Goal: Check status: Check status

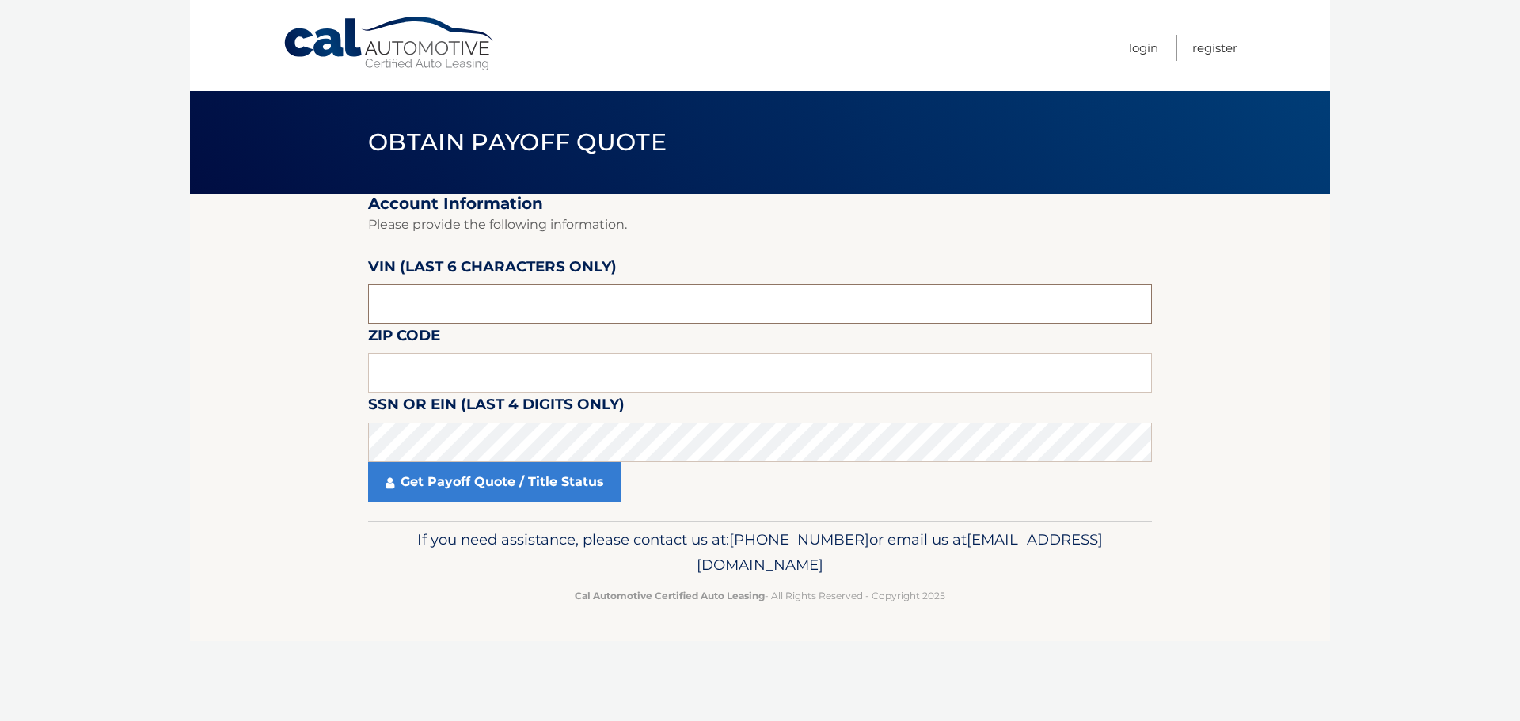
click at [456, 310] on input "text" at bounding box center [760, 304] width 784 height 40
type input "107564"
click at [467, 367] on input "text" at bounding box center [760, 373] width 784 height 40
type input "11722"
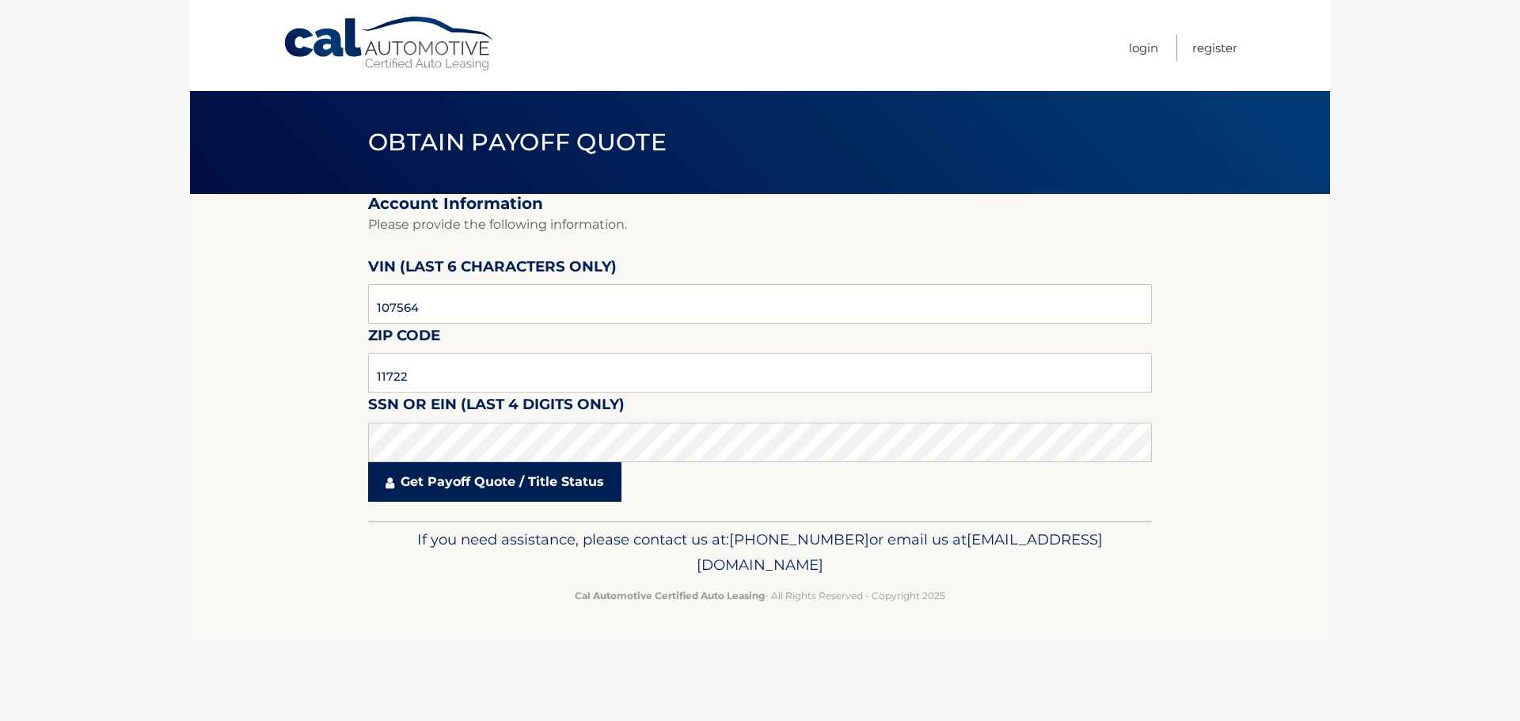
click at [482, 485] on link "Get Payoff Quote / Title Status" at bounding box center [494, 482] width 253 height 40
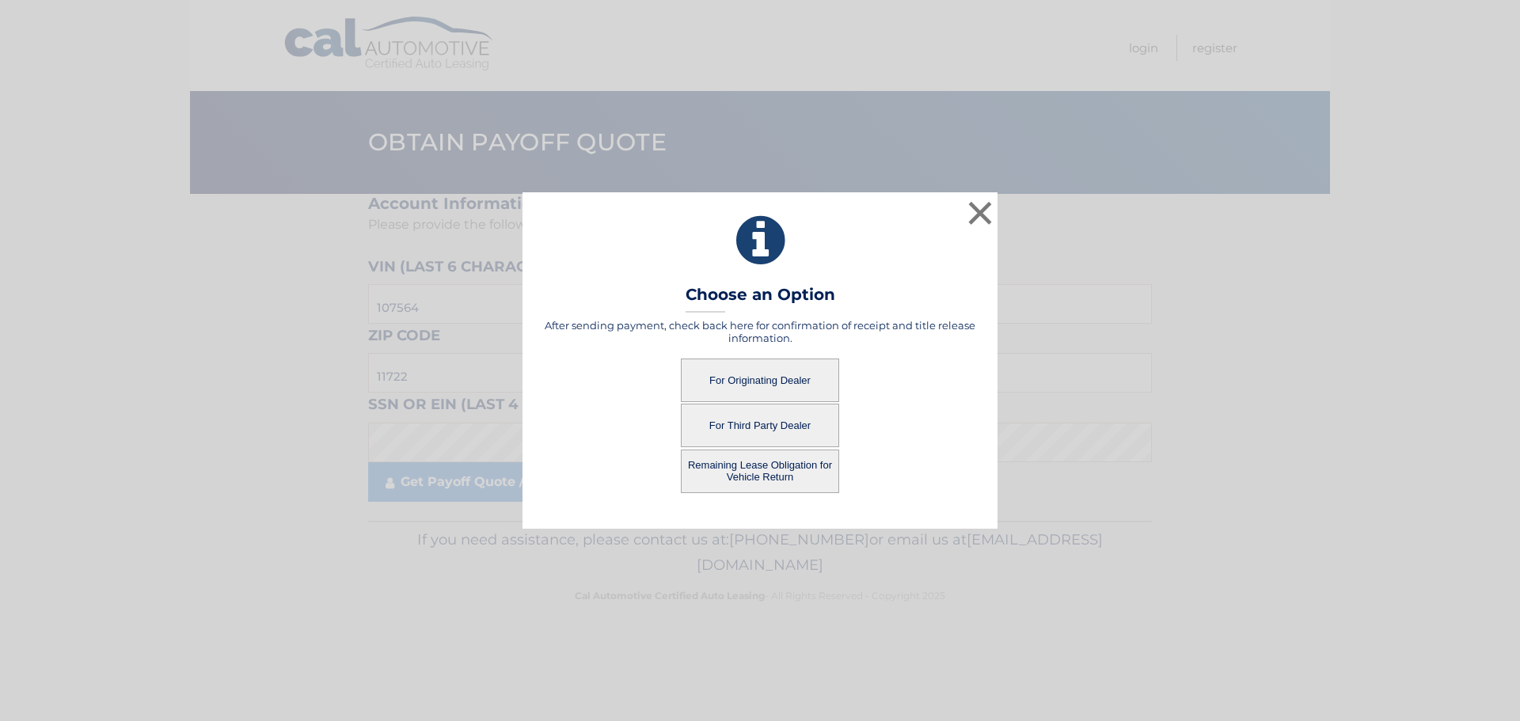
click at [761, 380] on button "For Originating Dealer" at bounding box center [760, 381] width 158 height 44
click at [769, 381] on button "For Originating Dealer" at bounding box center [760, 381] width 158 height 44
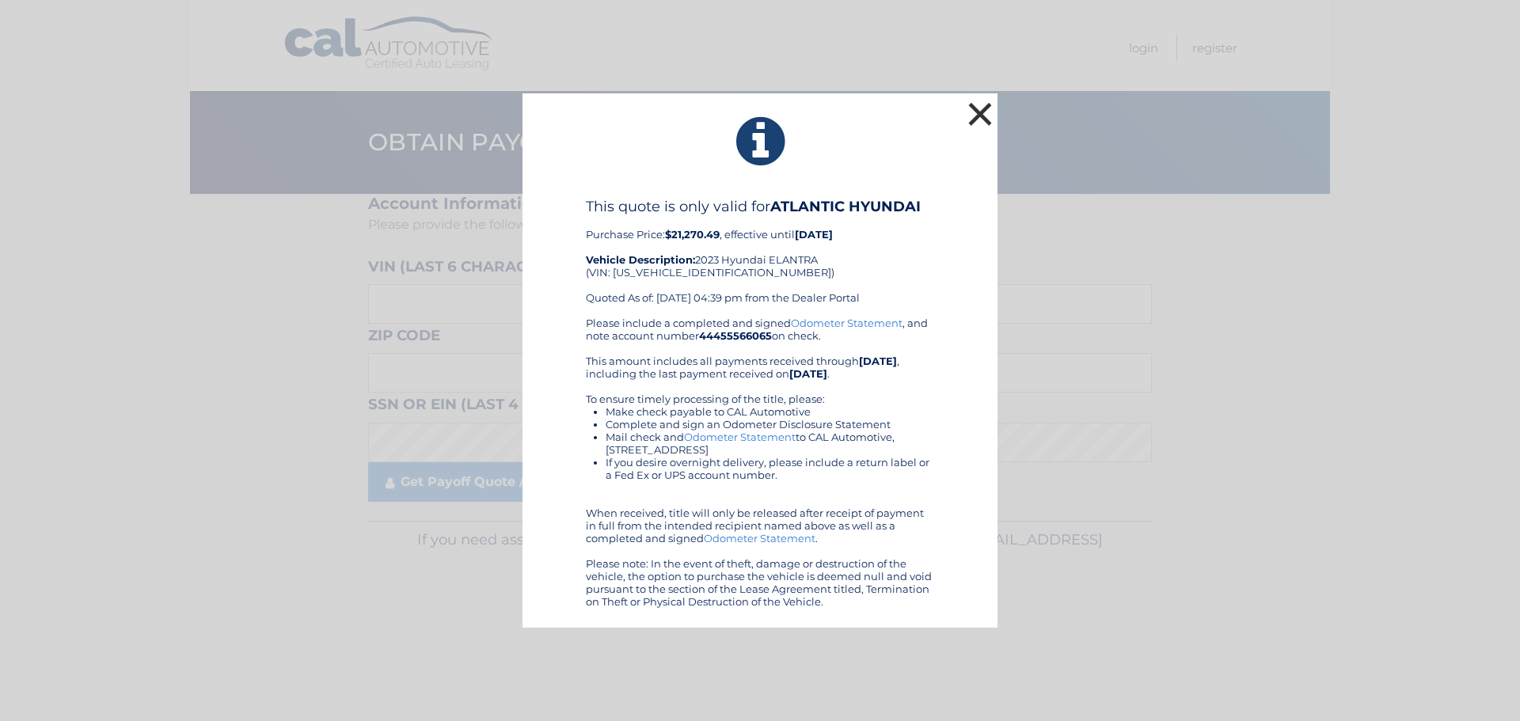
click at [976, 112] on button "×" at bounding box center [980, 114] width 32 height 32
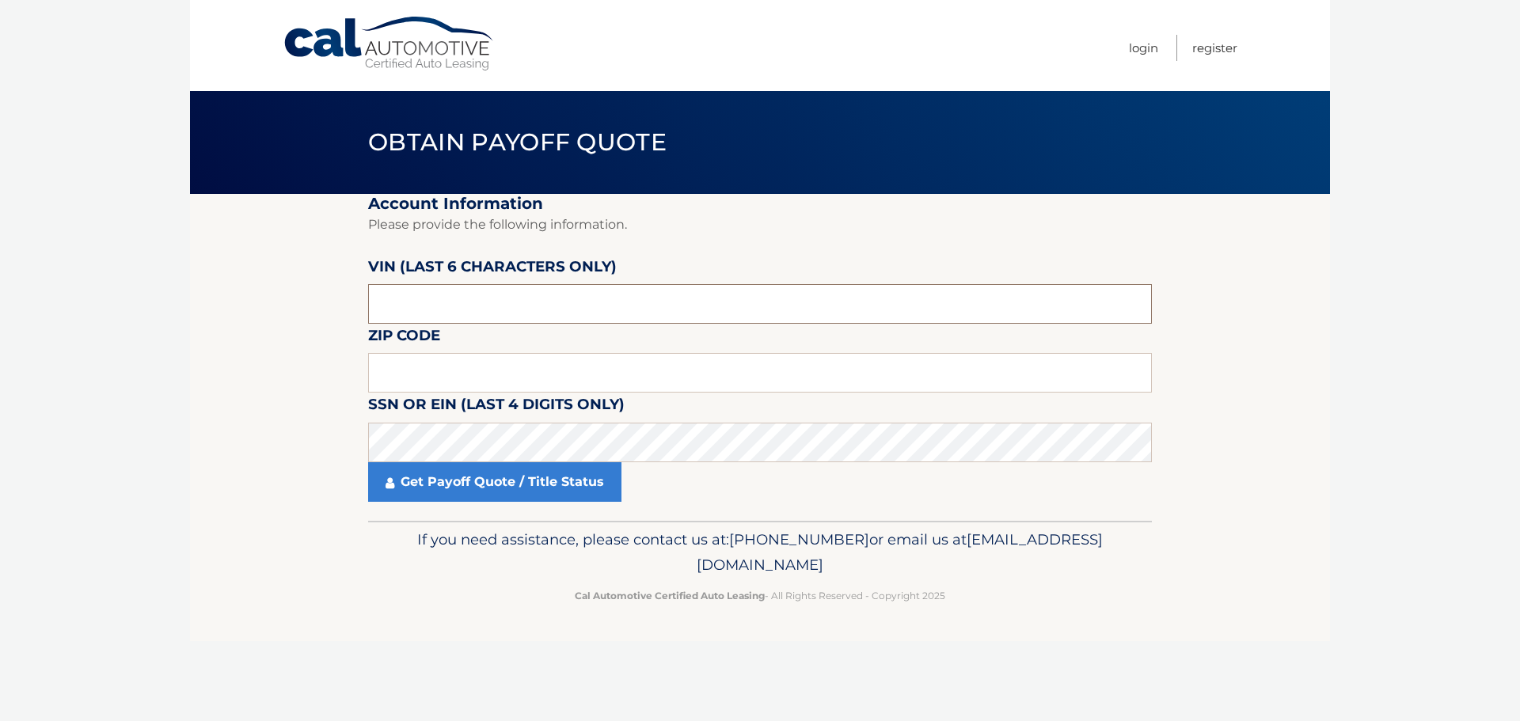
click at [519, 287] on input "text" at bounding box center [760, 304] width 784 height 40
type input "107564"
click at [493, 377] on input "text" at bounding box center [760, 373] width 784 height 40
type input "11722"
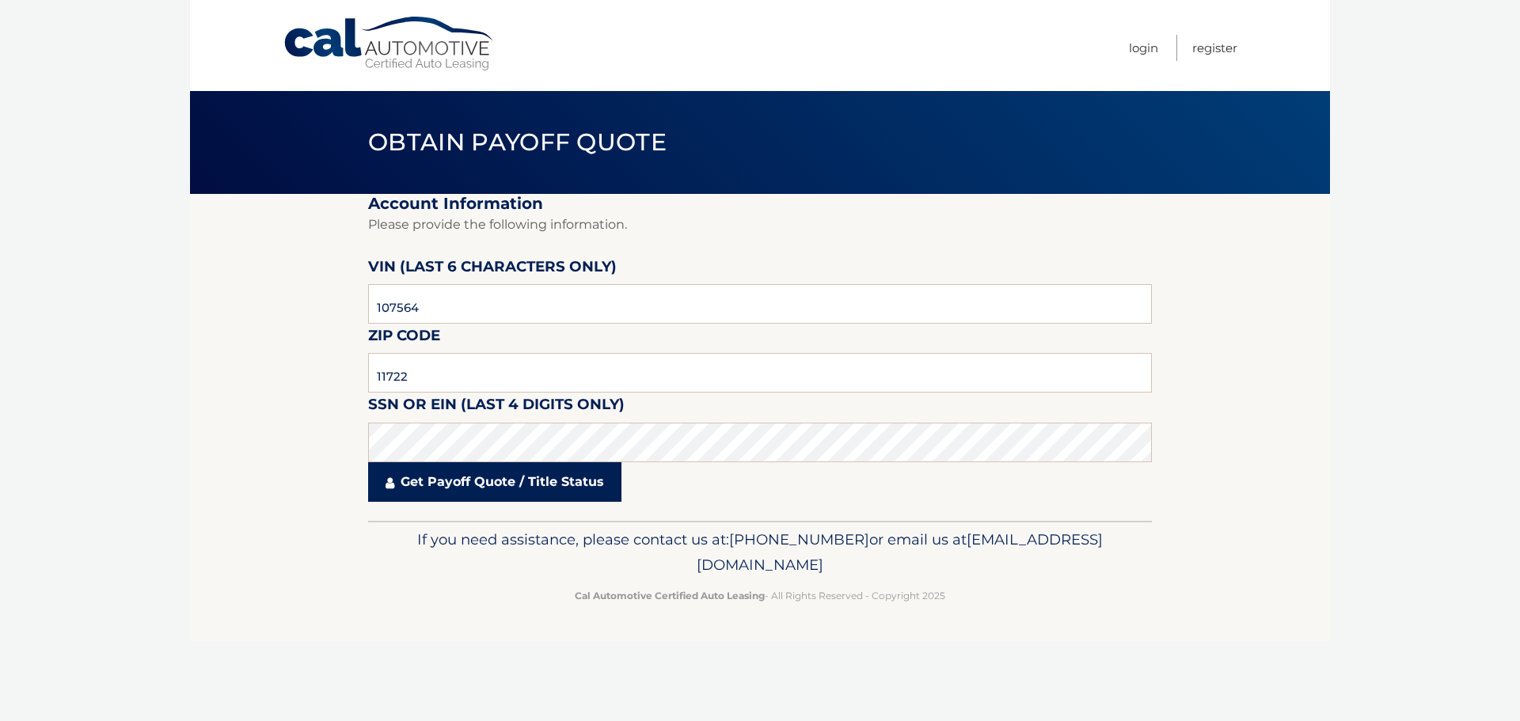
click at [513, 488] on link "Get Payoff Quote / Title Status" at bounding box center [494, 482] width 253 height 40
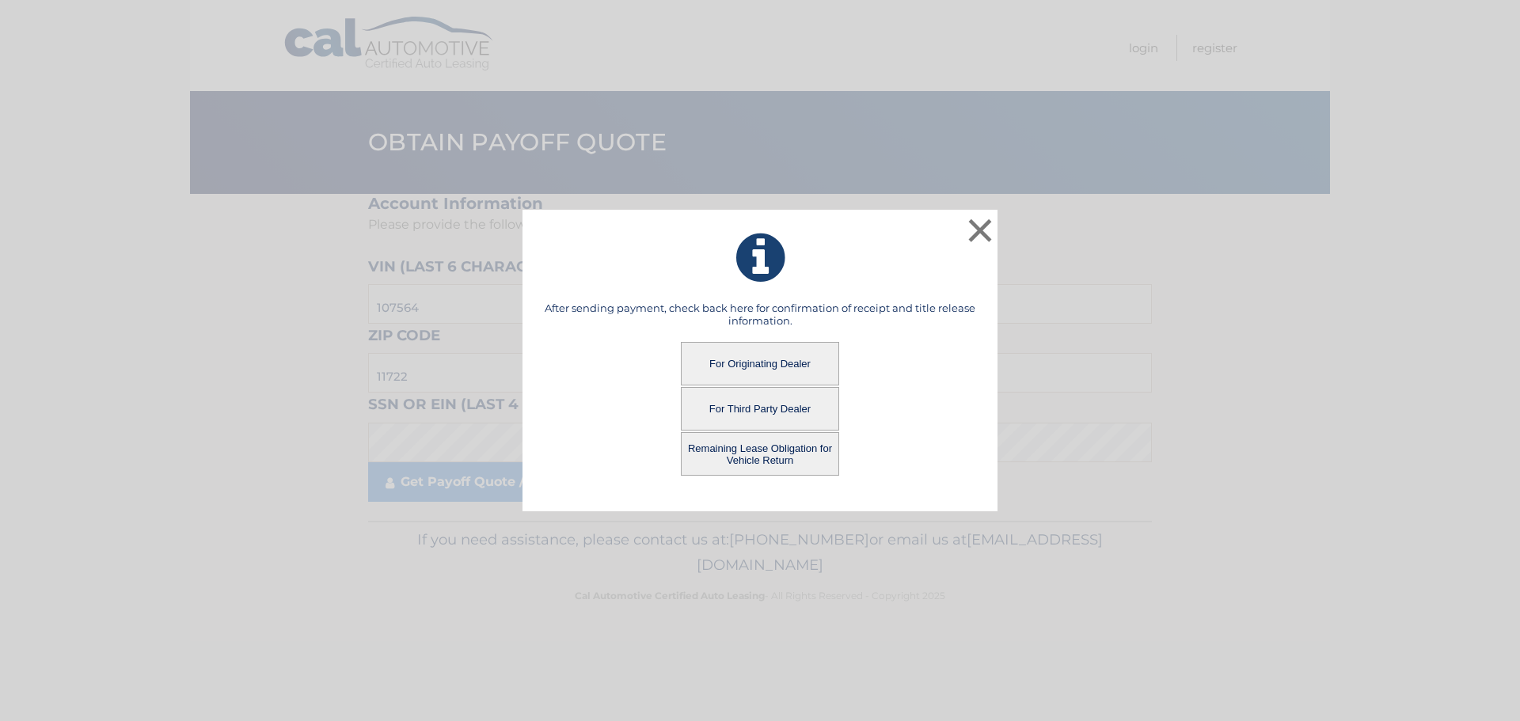
click at [791, 452] on button "Remaining Lease Obligation for Vehicle Return" at bounding box center [760, 454] width 158 height 44
click at [774, 458] on button "Remaining Lease Obligation for Vehicle Return" at bounding box center [760, 454] width 158 height 44
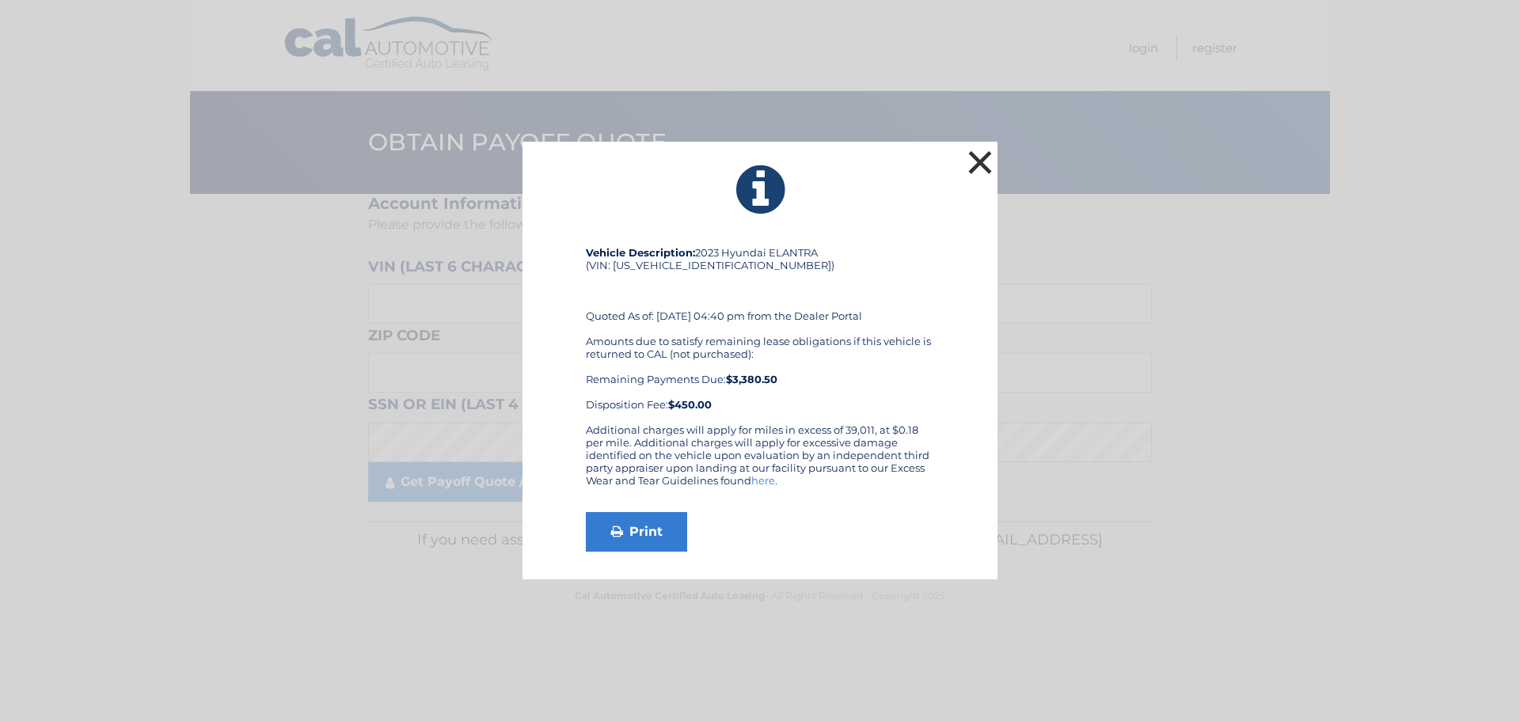
click at [973, 162] on button "×" at bounding box center [980, 162] width 32 height 32
